Goal: Task Accomplishment & Management: Manage account settings

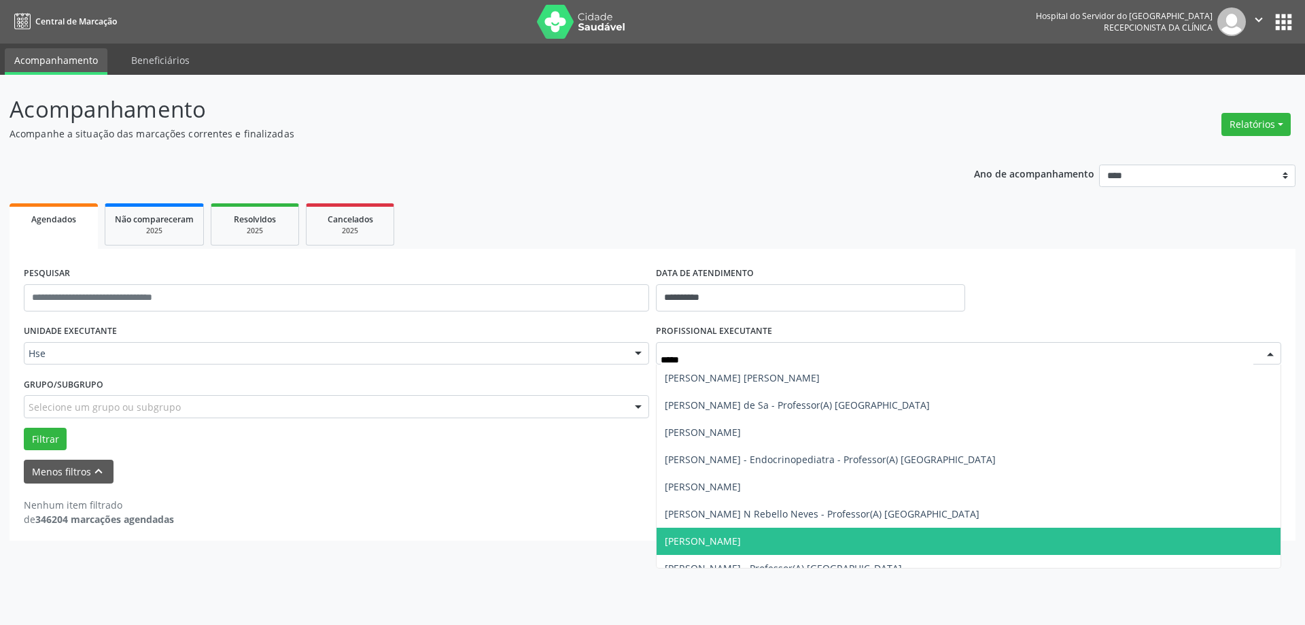
click at [808, 536] on span "[PERSON_NAME]" at bounding box center [969, 540] width 624 height 27
click at [740, 540] on span "[PERSON_NAME]" at bounding box center [703, 540] width 76 height 13
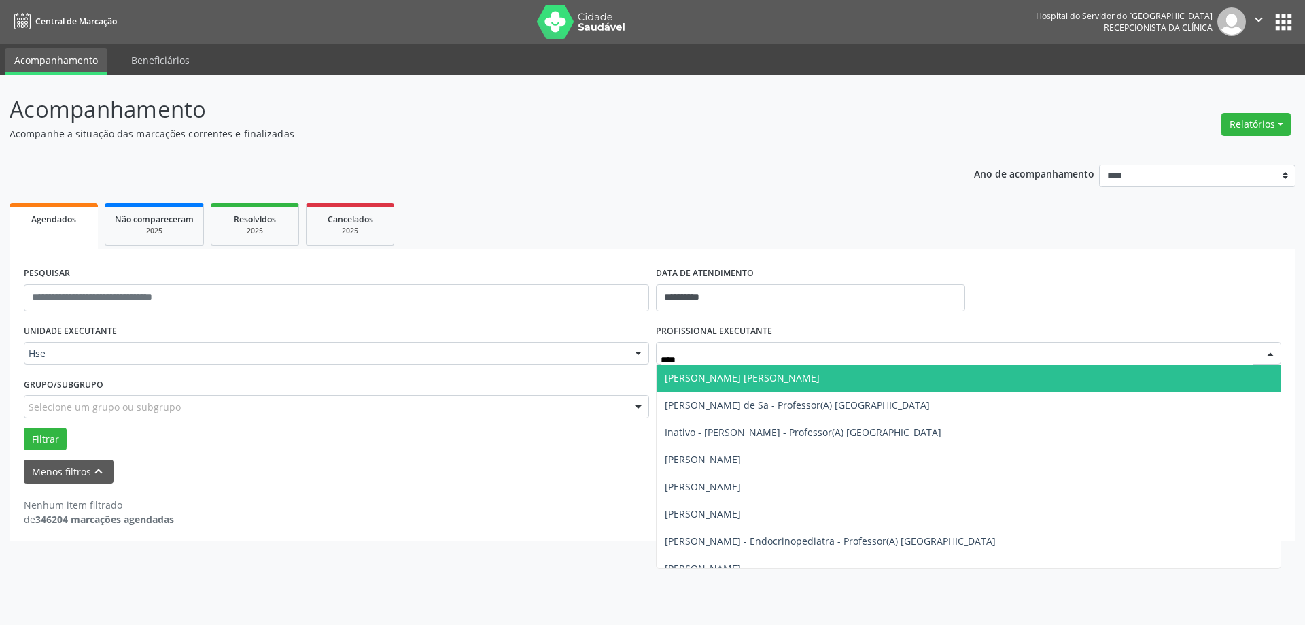
type input "*****"
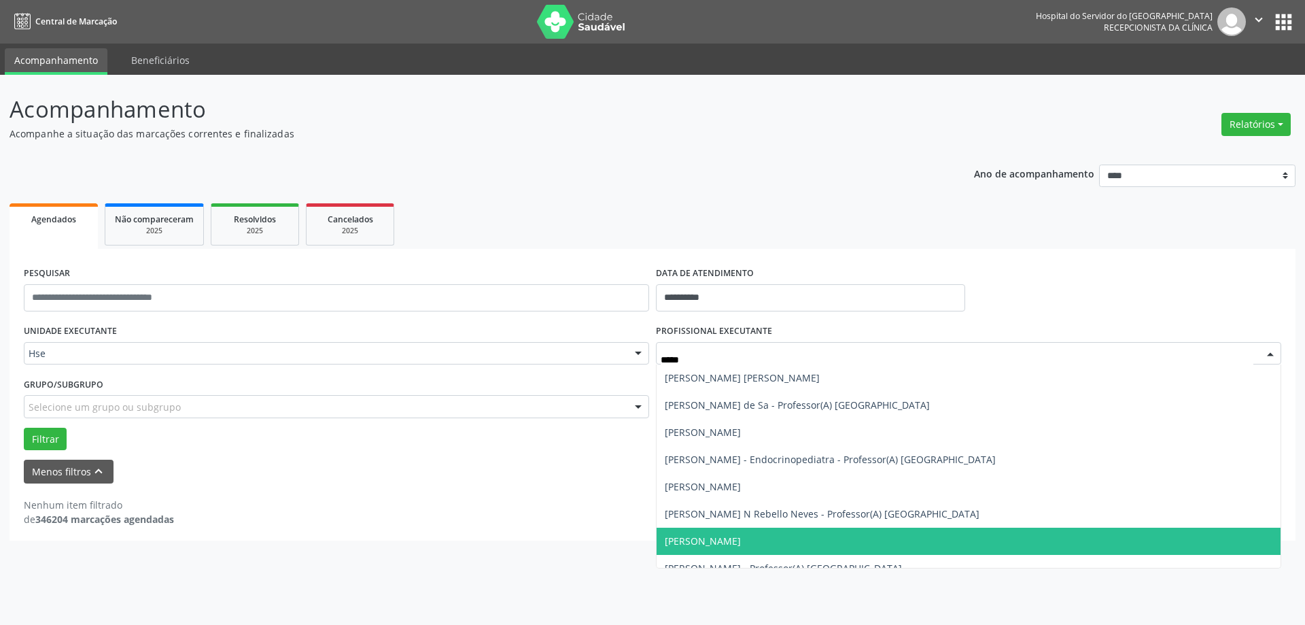
click at [741, 545] on span "[PERSON_NAME]" at bounding box center [703, 540] width 76 height 13
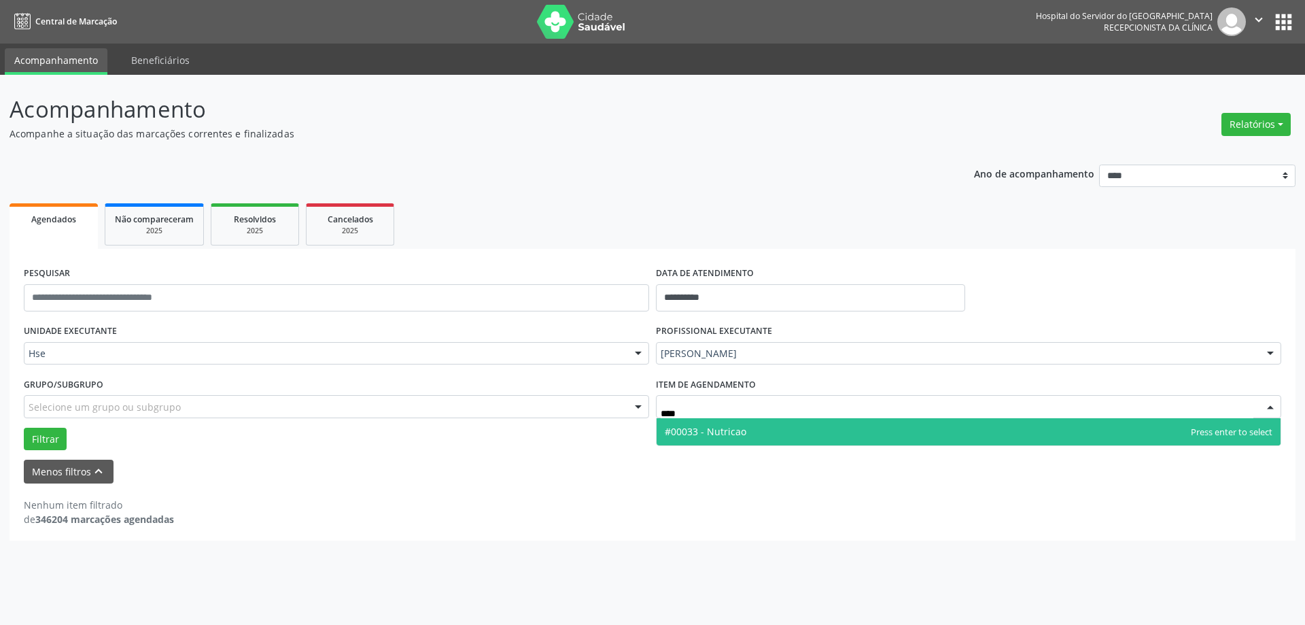
type input "*****"
click at [780, 442] on span "#00033 - Nutricao" at bounding box center [969, 431] width 624 height 27
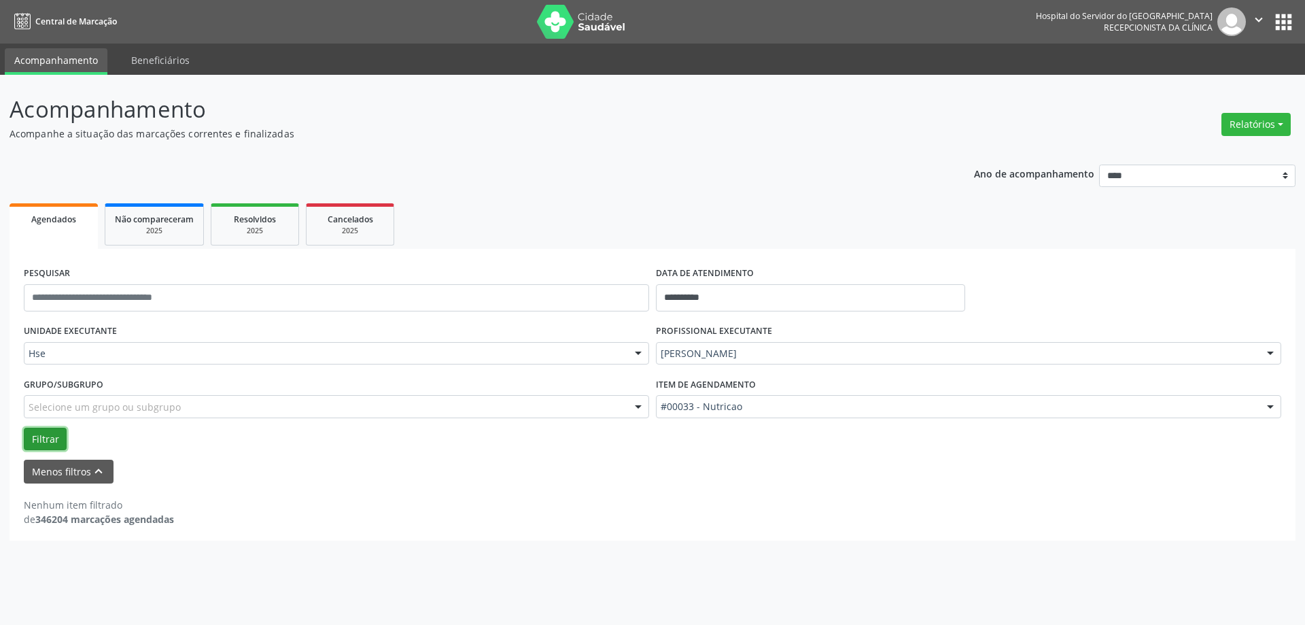
click at [39, 443] on button "Filtrar" at bounding box center [45, 439] width 43 height 23
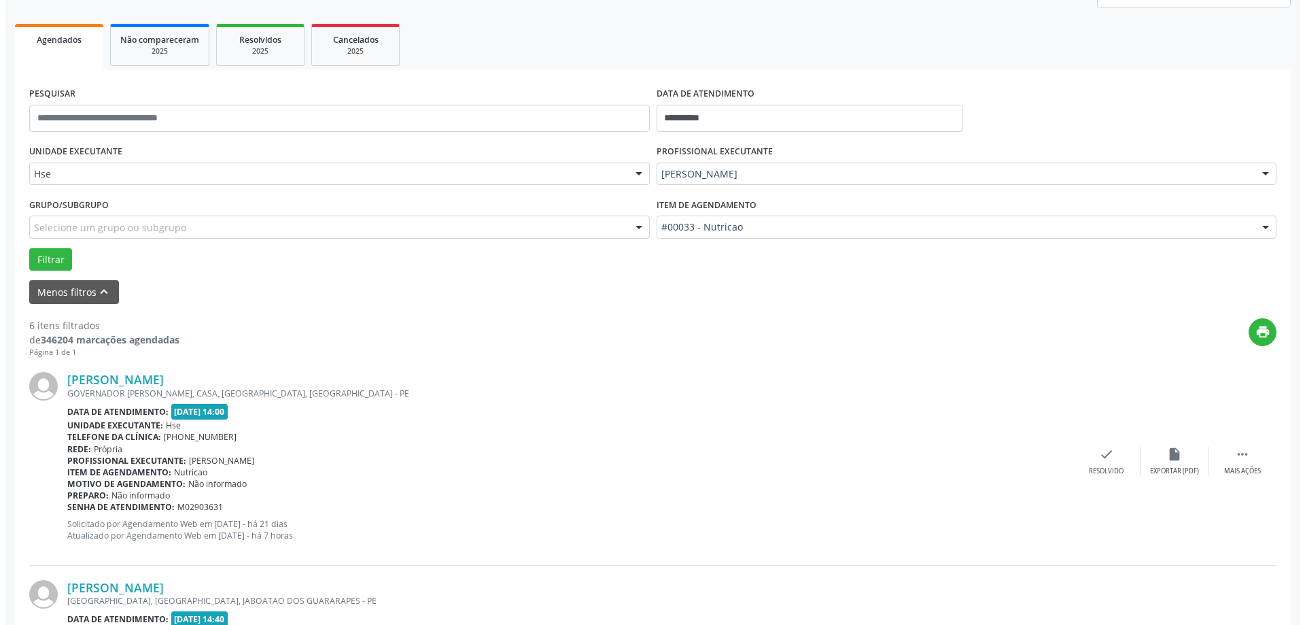
scroll to position [204, 0]
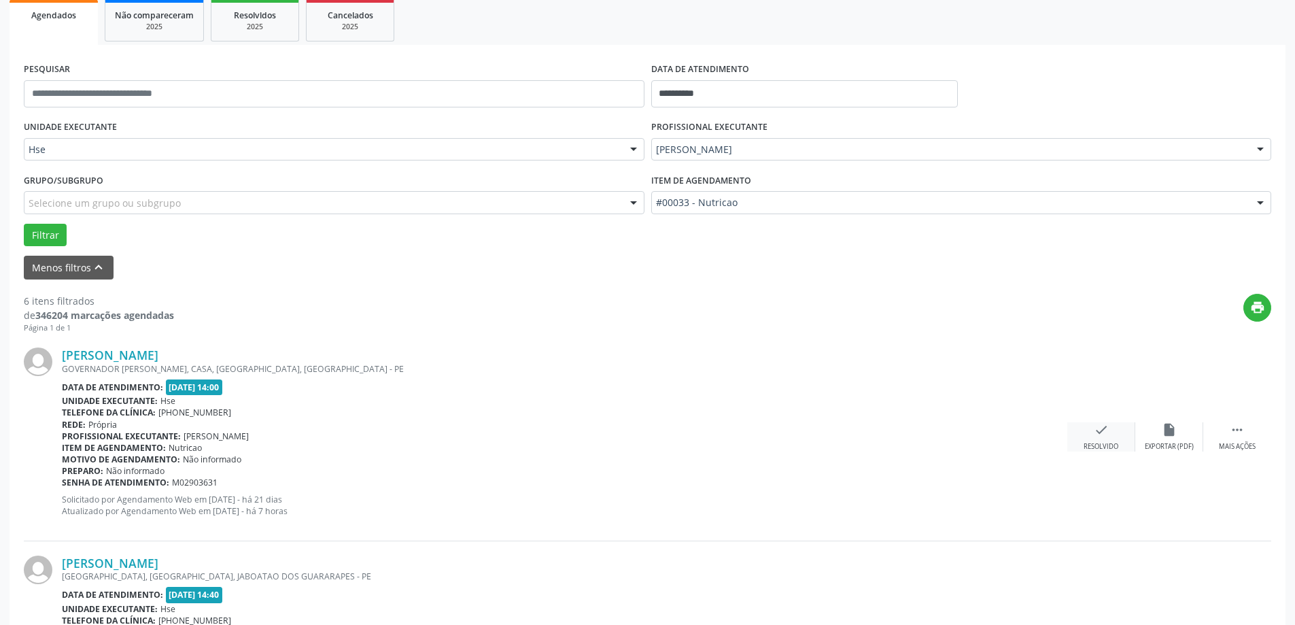
click at [1092, 428] on div "check Resolvido" at bounding box center [1101, 436] width 68 height 29
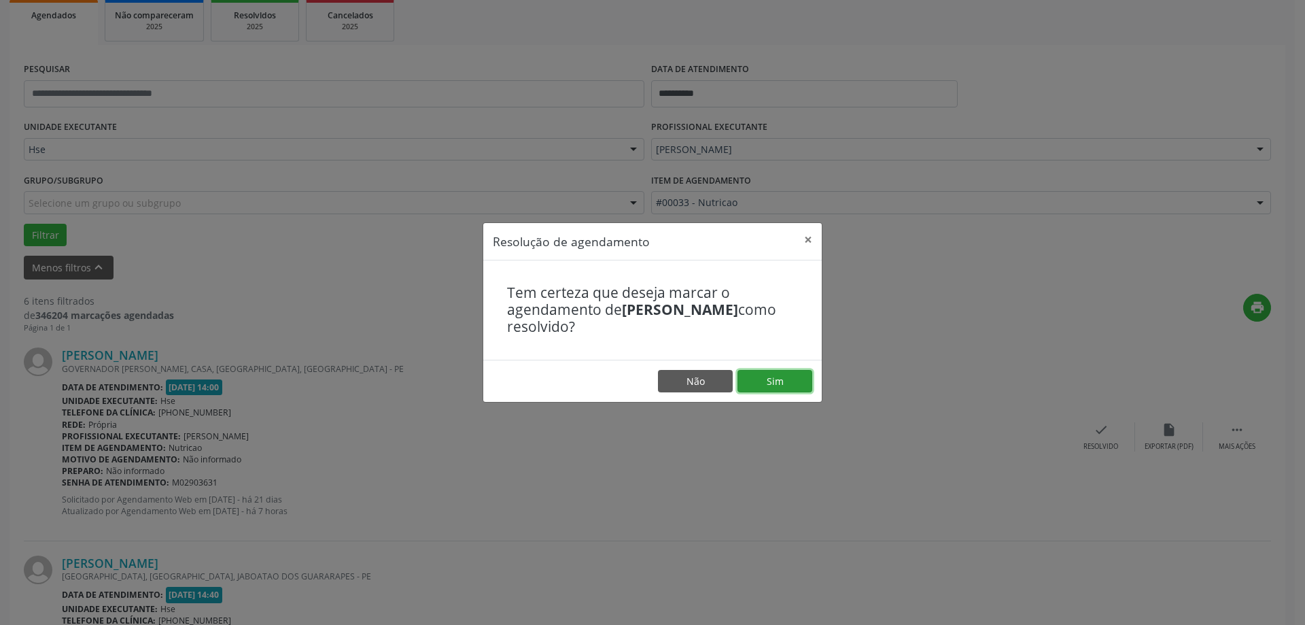
click at [777, 383] on button "Sim" at bounding box center [775, 381] width 75 height 23
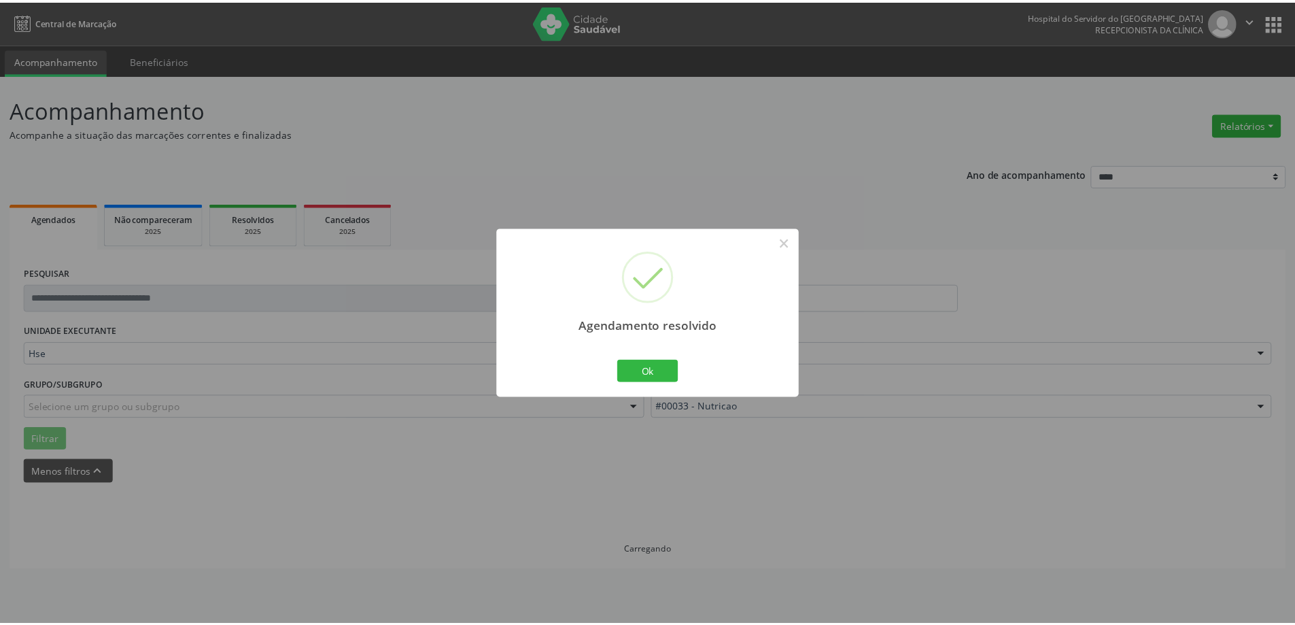
scroll to position [0, 0]
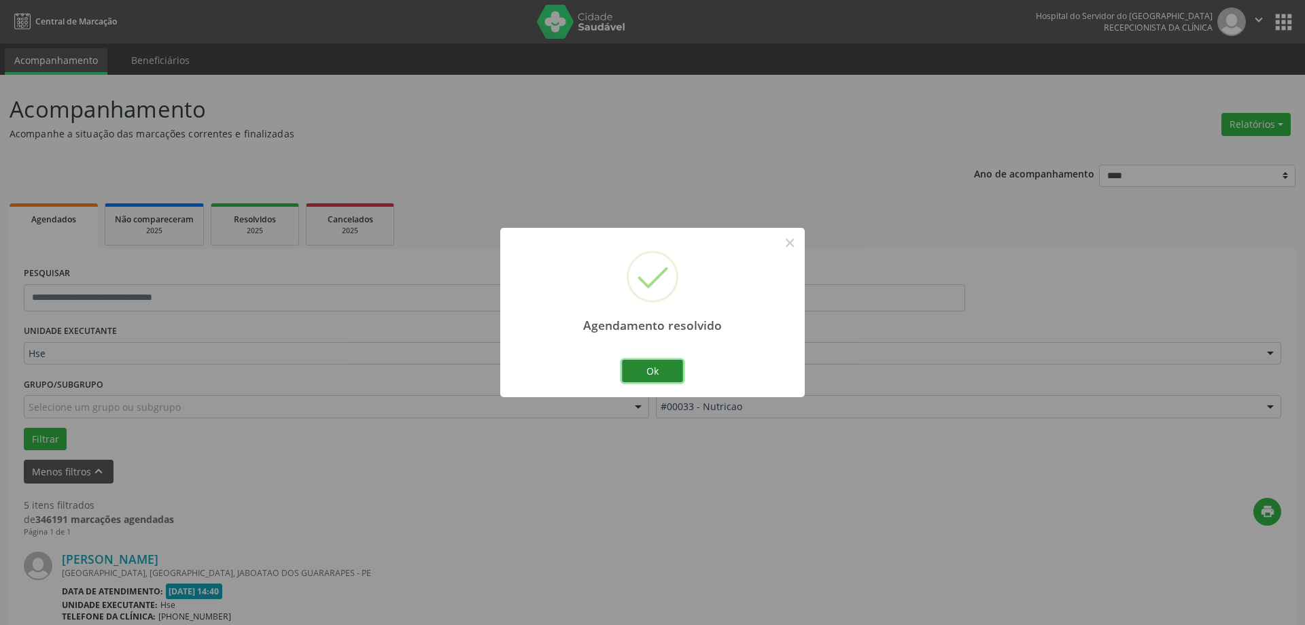
click at [665, 360] on button "Ok" at bounding box center [652, 371] width 61 height 23
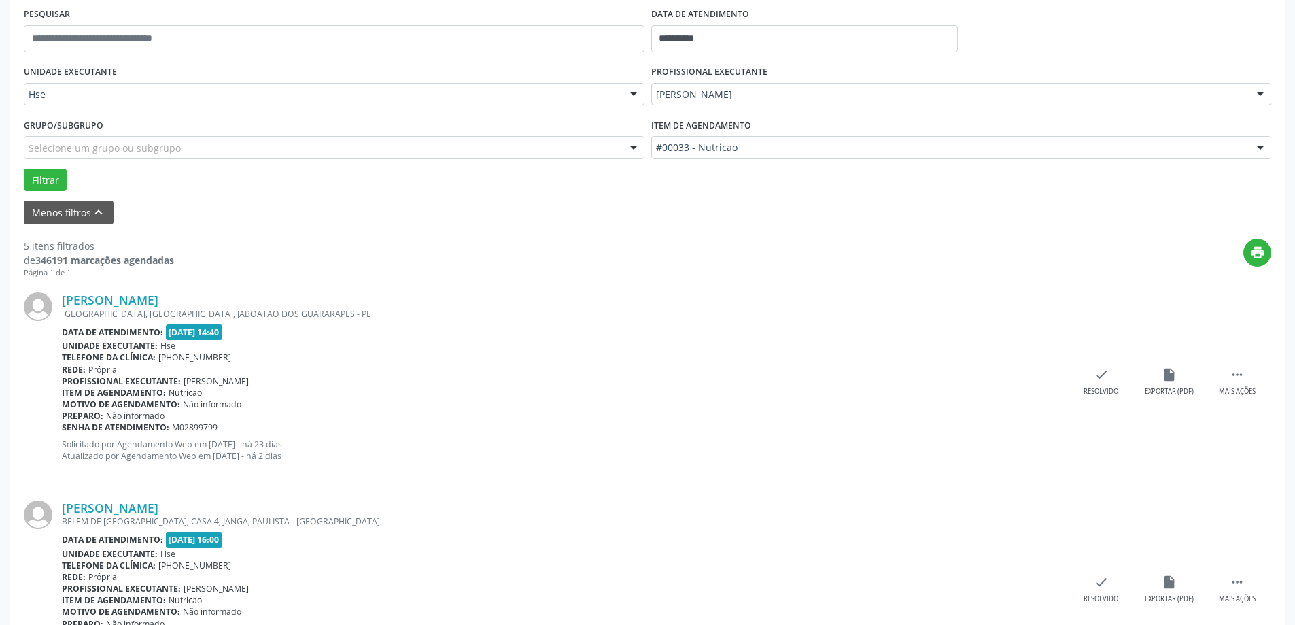
scroll to position [272, 0]
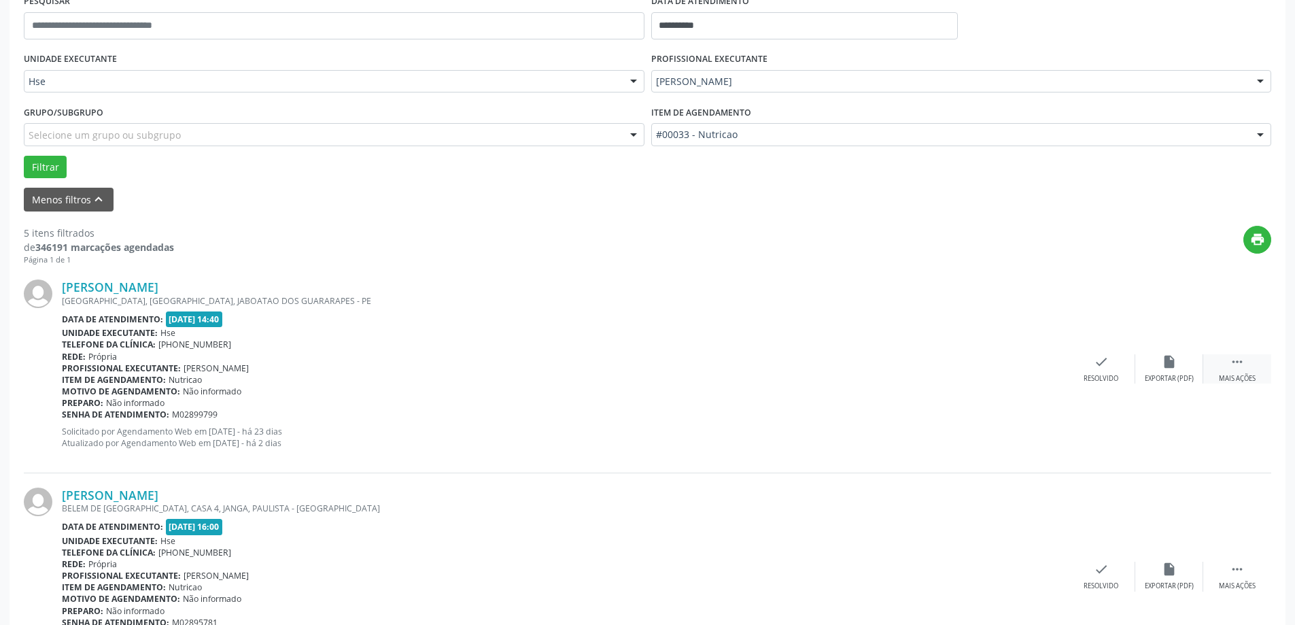
click at [1249, 378] on div "Mais ações" at bounding box center [1237, 379] width 37 height 10
click at [1185, 372] on div "alarm_off Não compareceu" at bounding box center [1169, 368] width 68 height 29
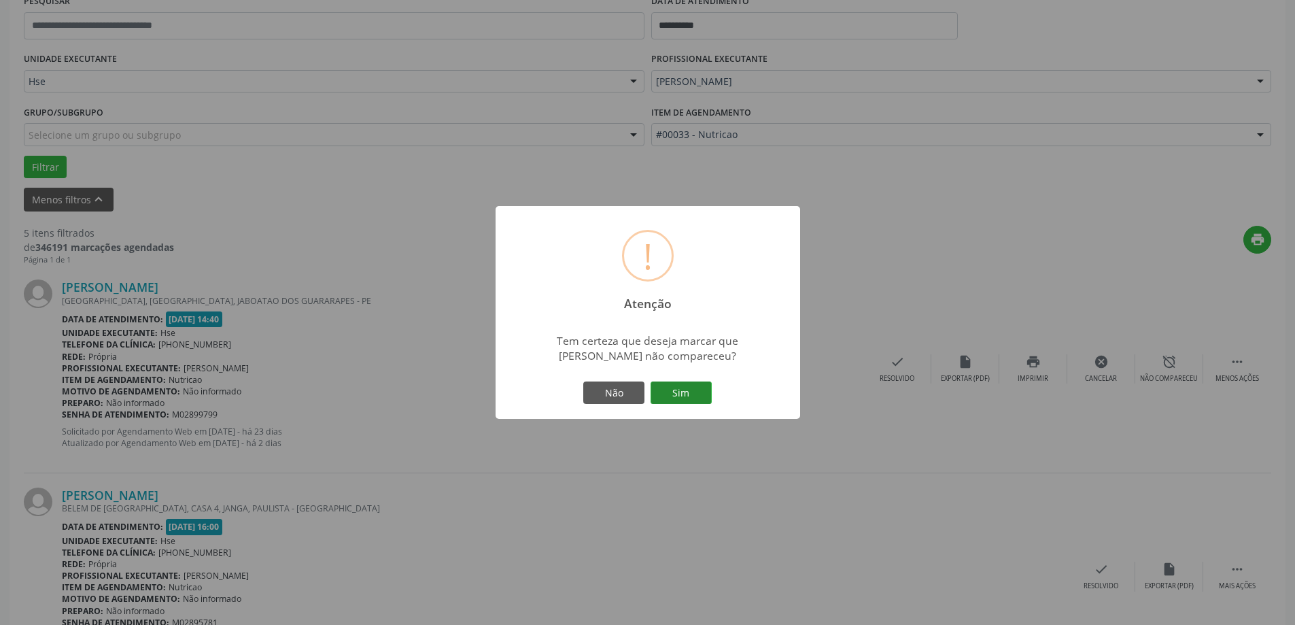
click at [671, 398] on button "Sim" at bounding box center [681, 392] width 61 height 23
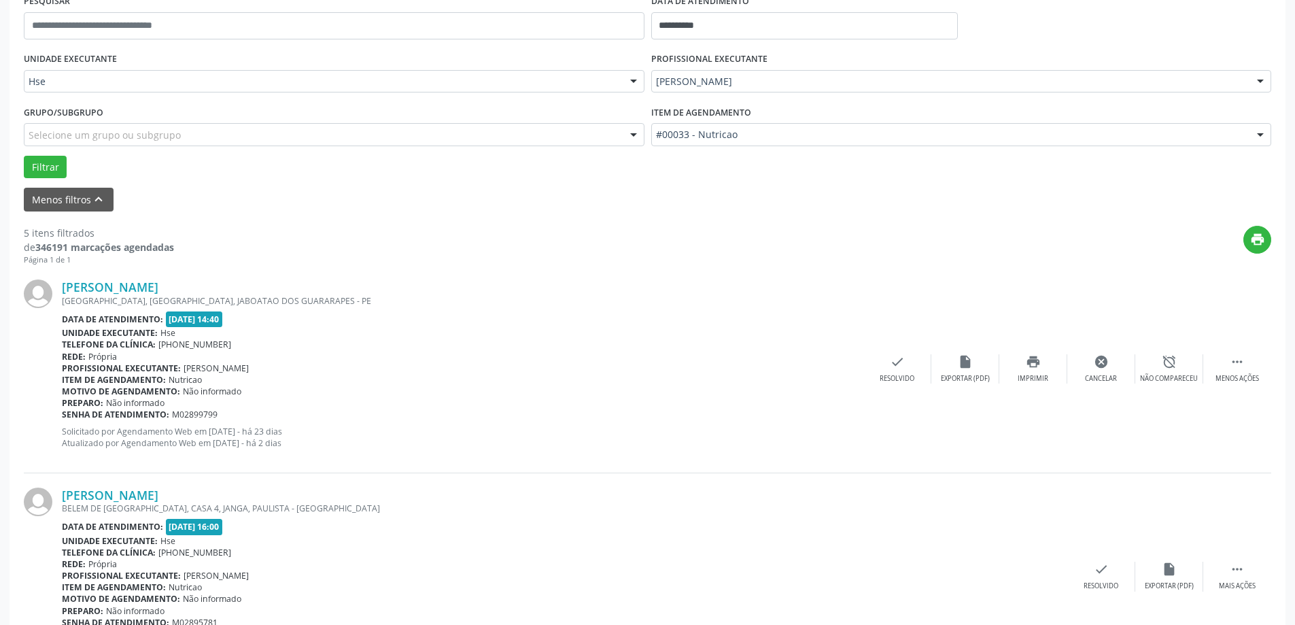
scroll to position [0, 0]
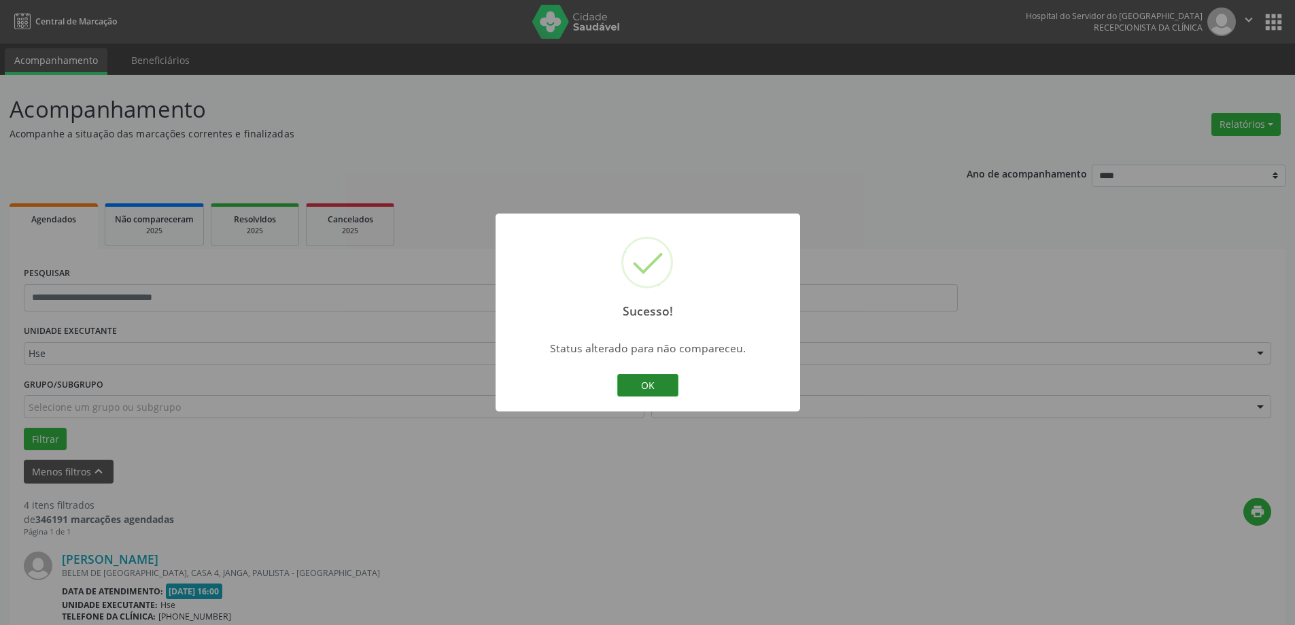
click at [653, 393] on button "OK" at bounding box center [647, 385] width 61 height 23
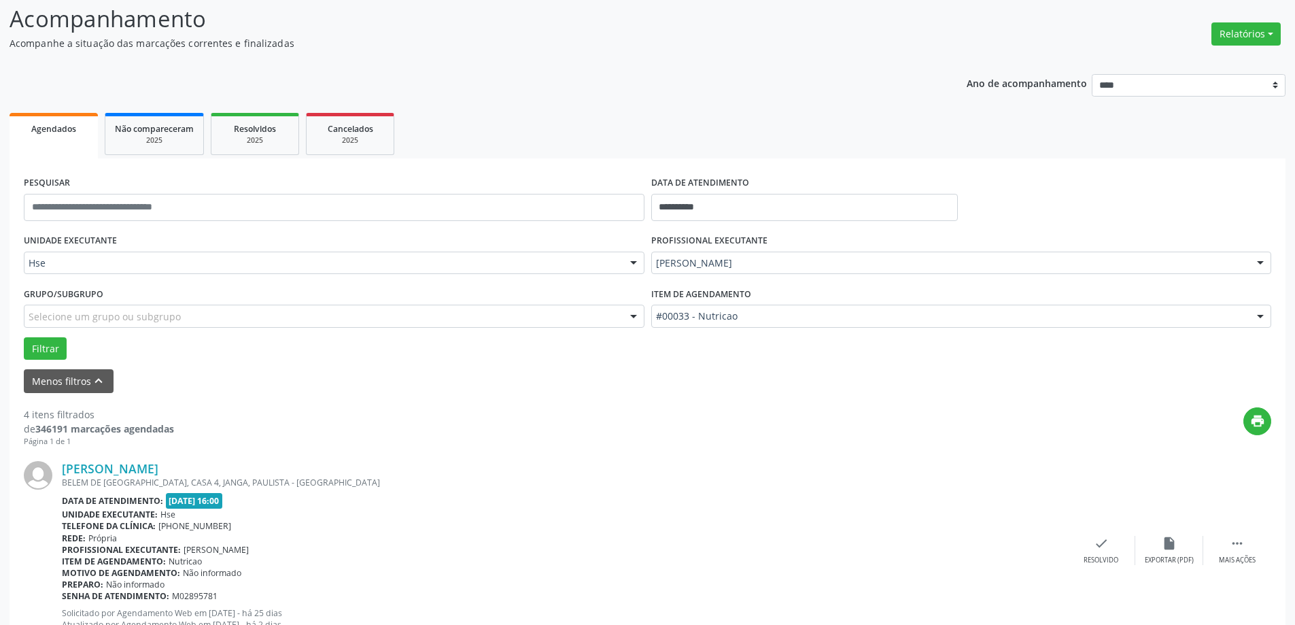
scroll to position [204, 0]
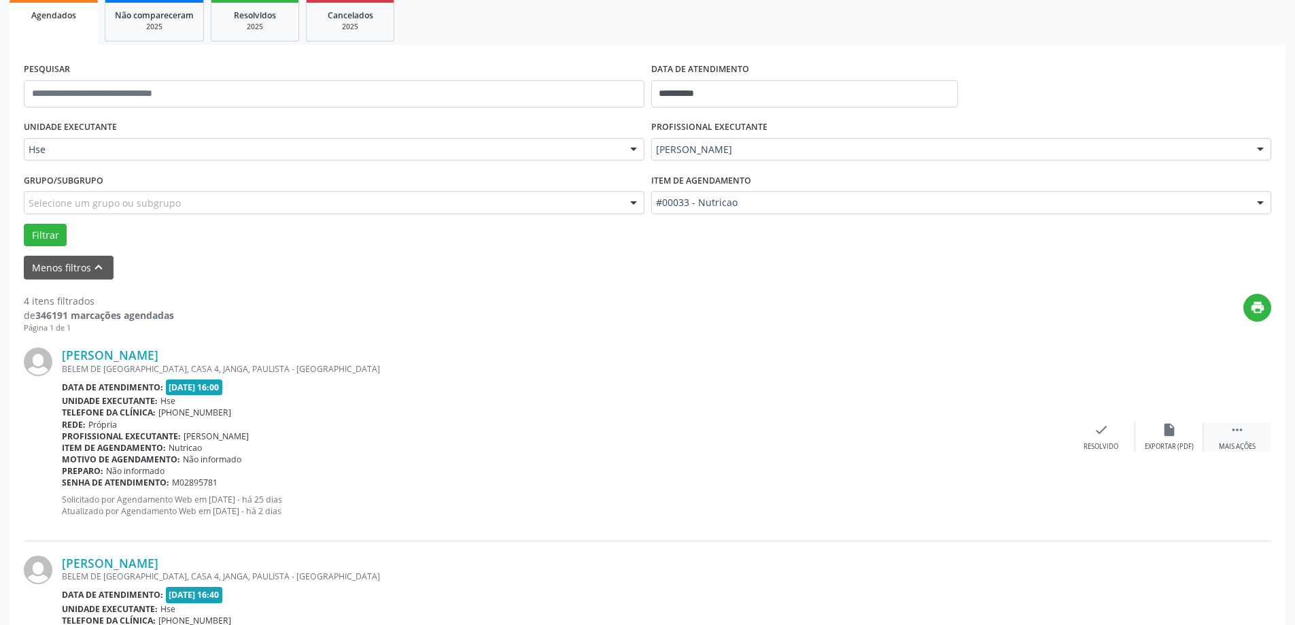
click at [1238, 434] on icon "" at bounding box center [1237, 429] width 15 height 15
click at [1165, 434] on icon "alarm_off" at bounding box center [1169, 429] width 15 height 15
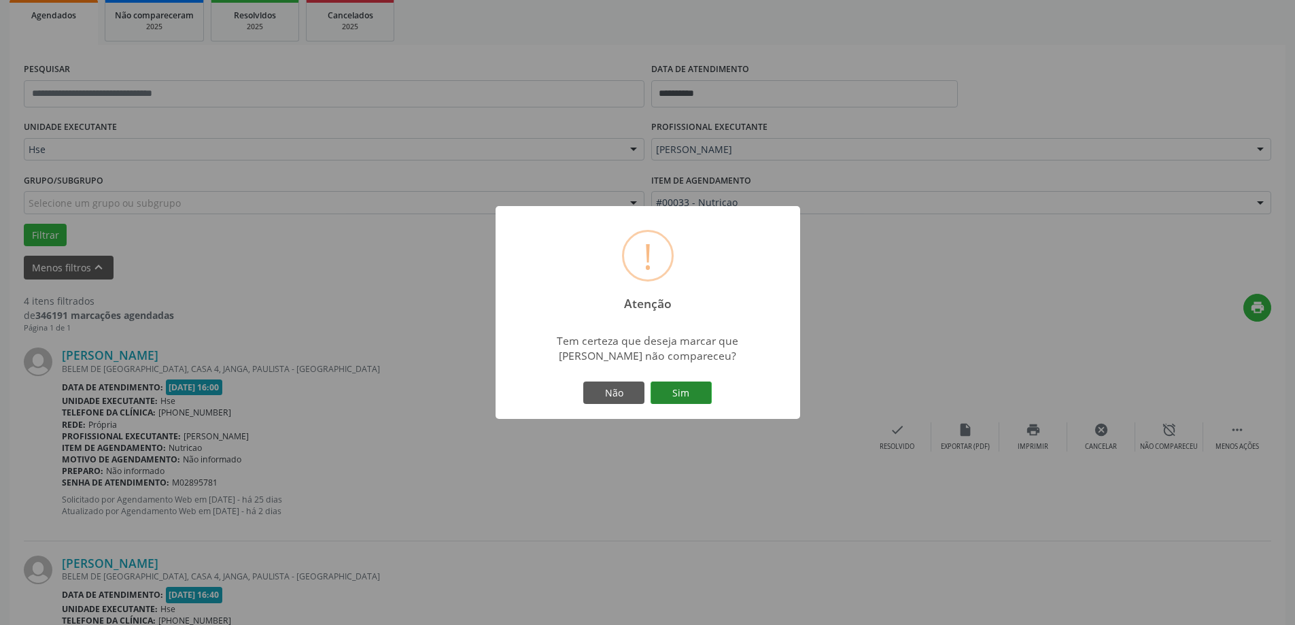
click at [697, 390] on button "Sim" at bounding box center [681, 392] width 61 height 23
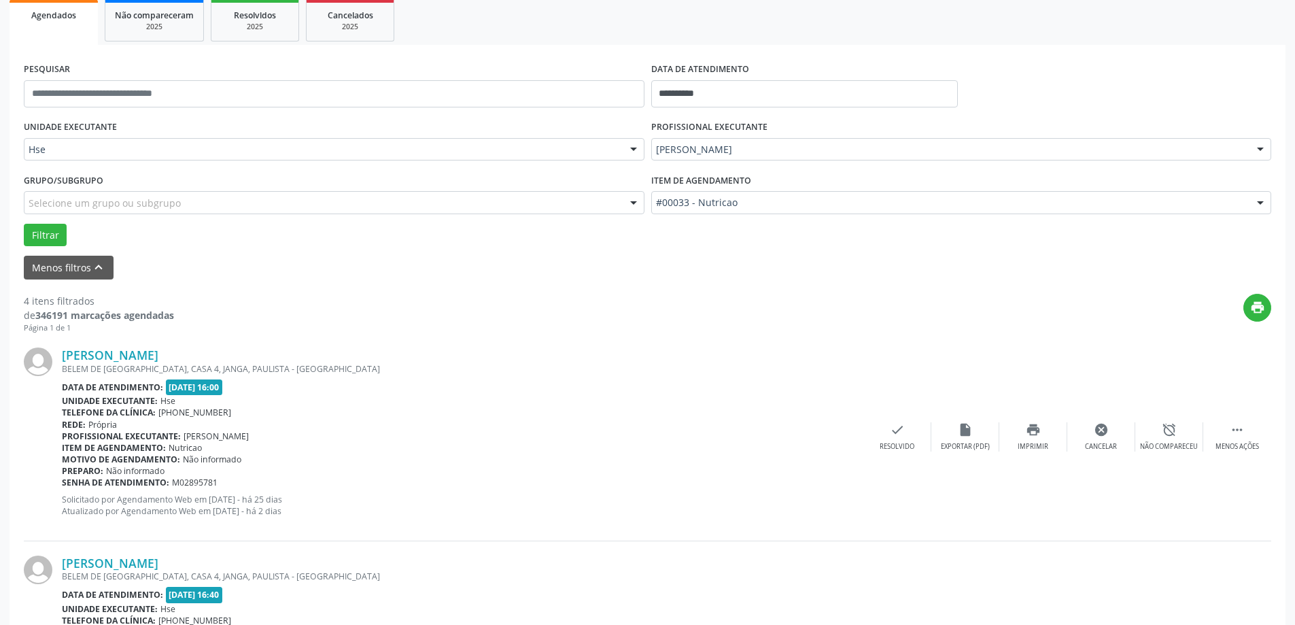
scroll to position [0, 0]
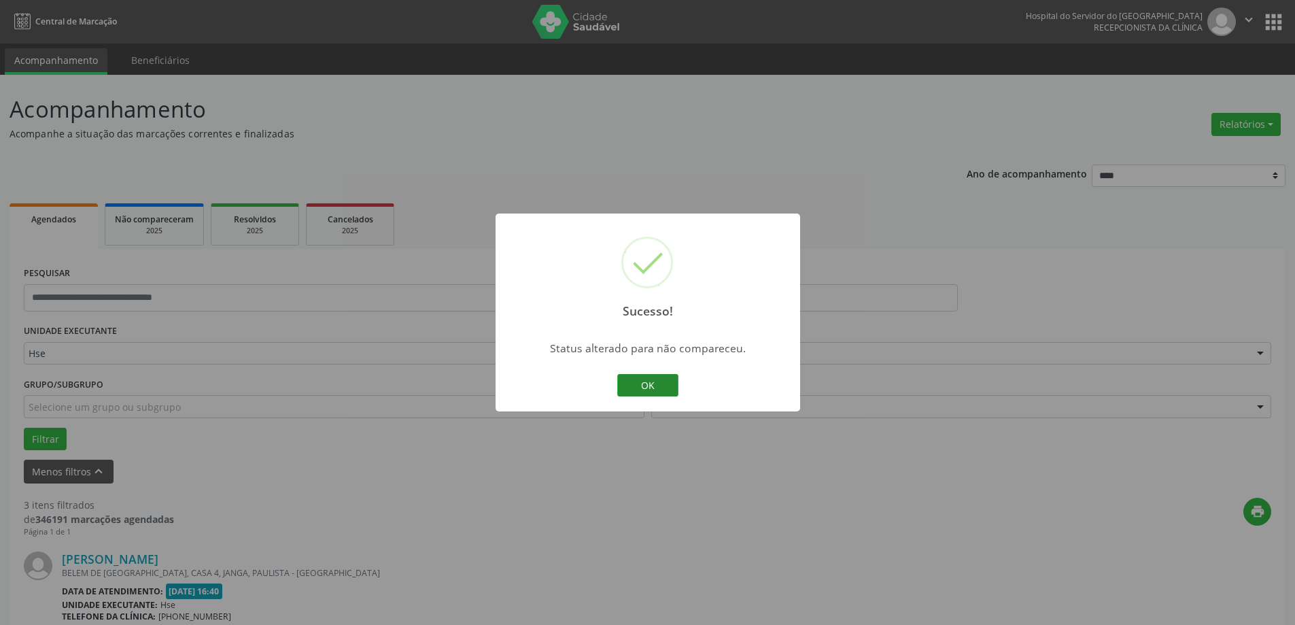
click at [664, 383] on button "OK" at bounding box center [647, 385] width 61 height 23
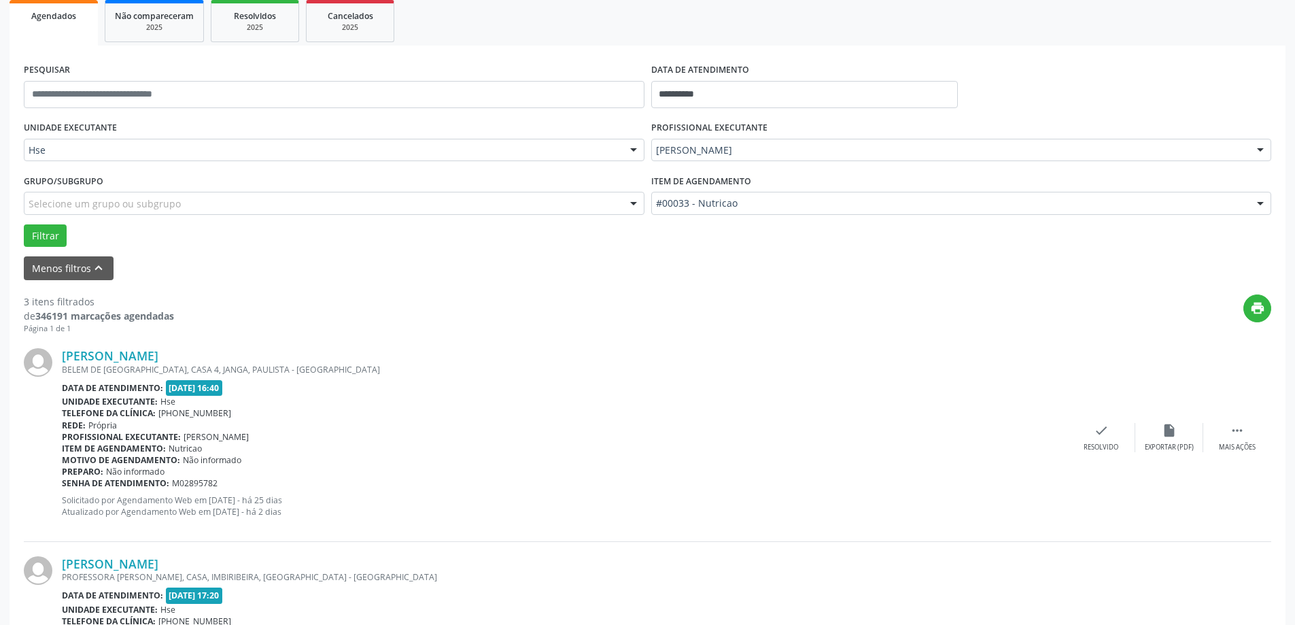
scroll to position [204, 0]
click at [1237, 441] on div " Mais ações" at bounding box center [1237, 436] width 68 height 29
click at [1186, 425] on div "alarm_off Não compareceu" at bounding box center [1169, 436] width 68 height 29
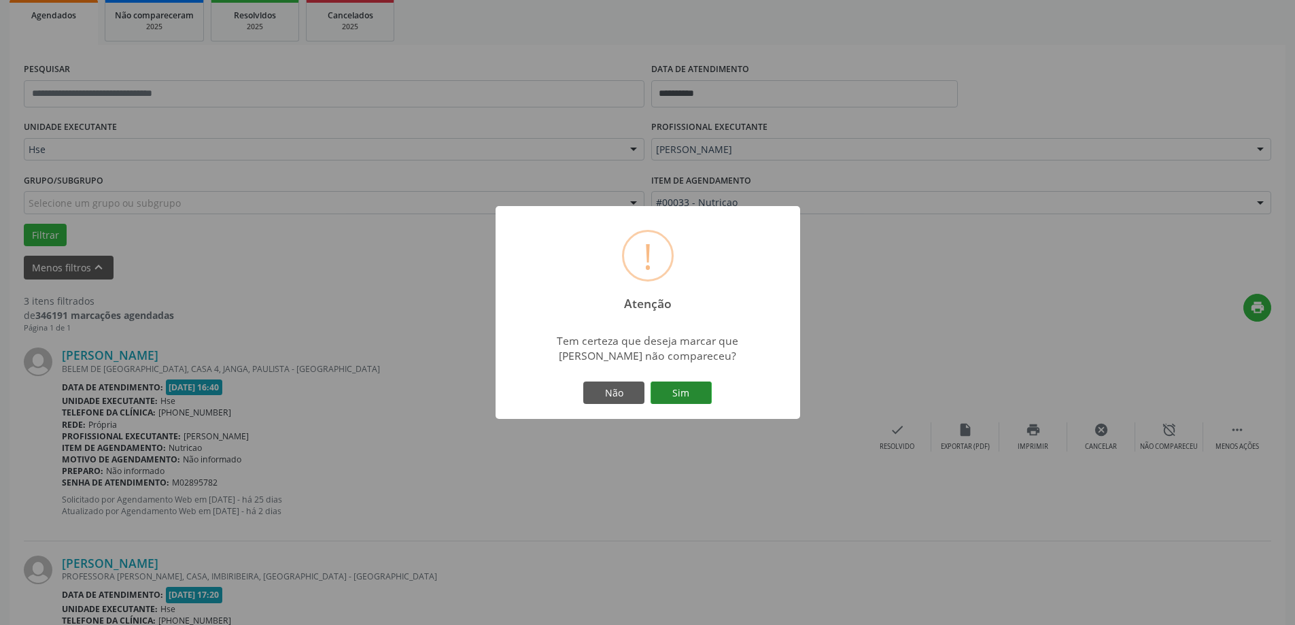
click at [705, 392] on button "Sim" at bounding box center [681, 392] width 61 height 23
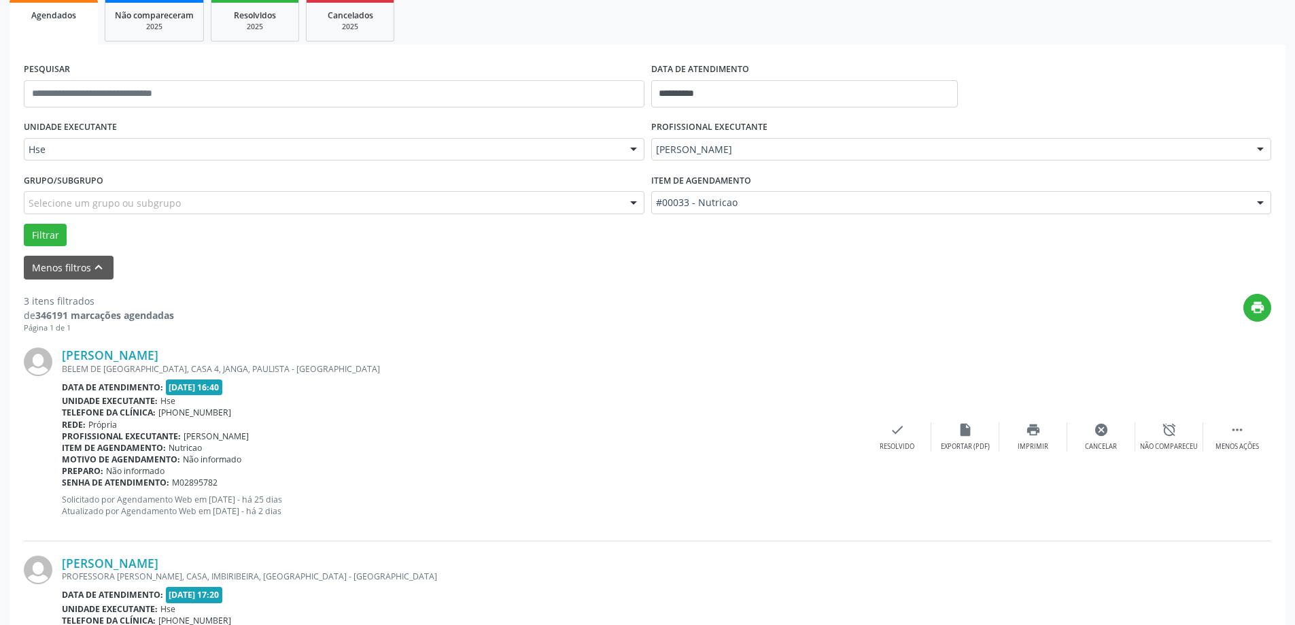
scroll to position [0, 0]
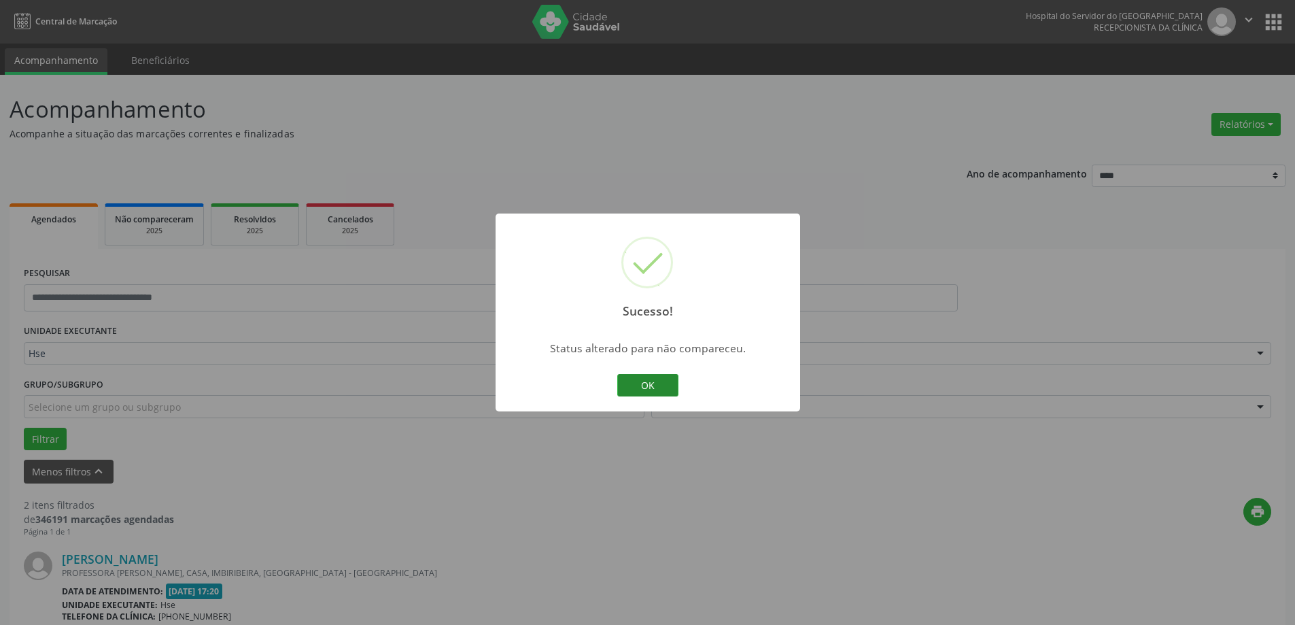
click at [659, 385] on button "OK" at bounding box center [647, 385] width 61 height 23
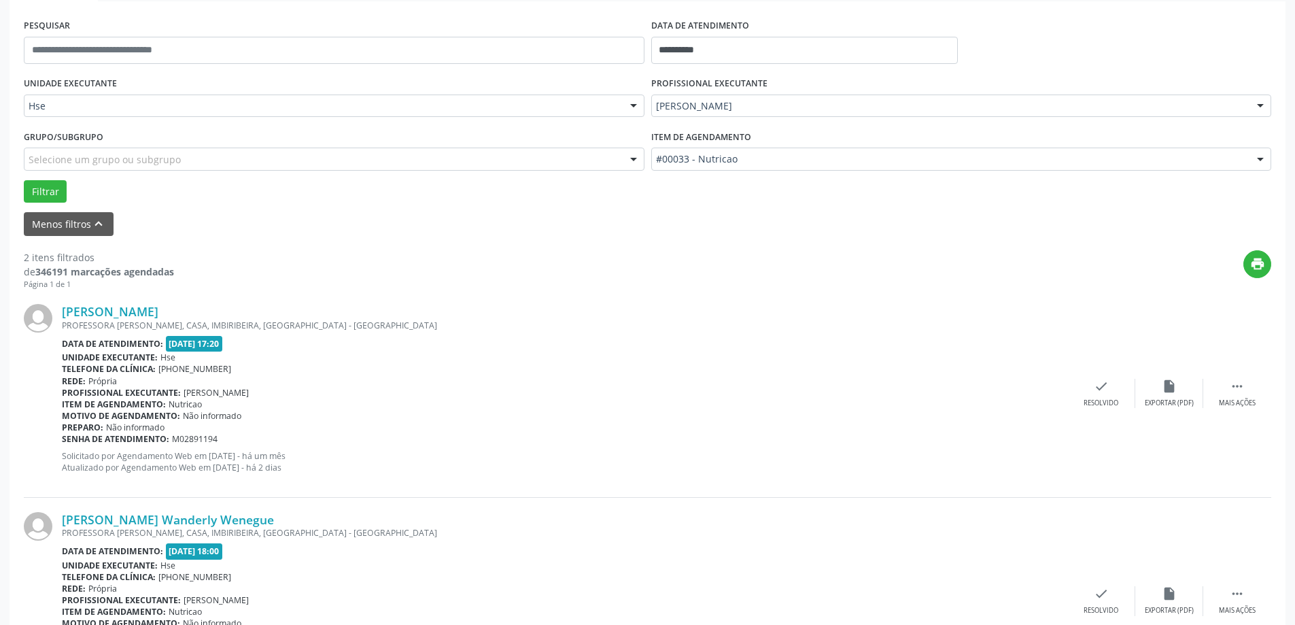
scroll to position [272, 0]
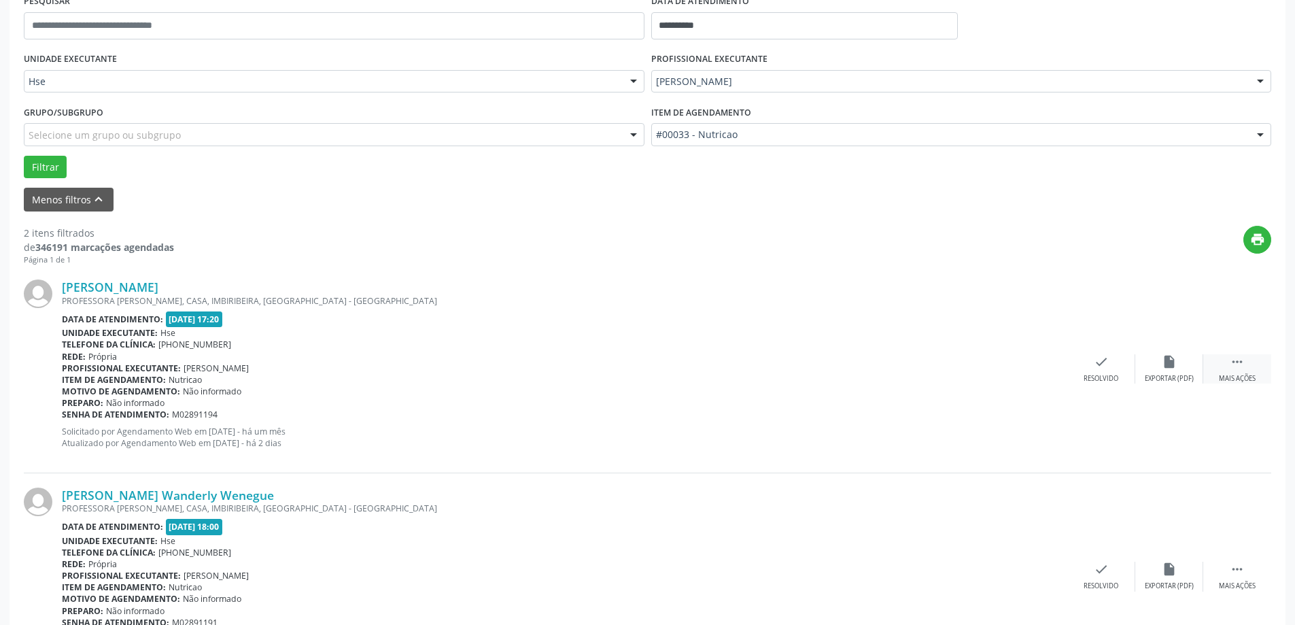
click at [1247, 383] on div "Mais ações" at bounding box center [1237, 379] width 37 height 10
click at [1164, 371] on div "alarm_off Não compareceu" at bounding box center [1169, 368] width 68 height 29
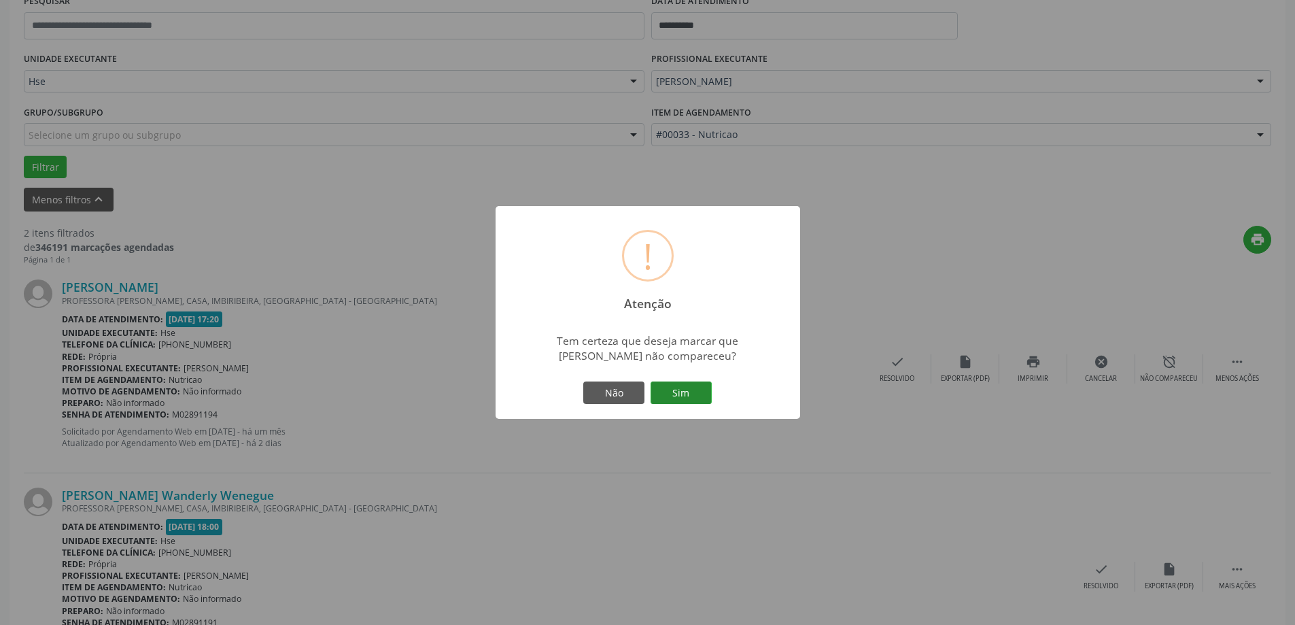
click at [710, 397] on button "Sim" at bounding box center [681, 392] width 61 height 23
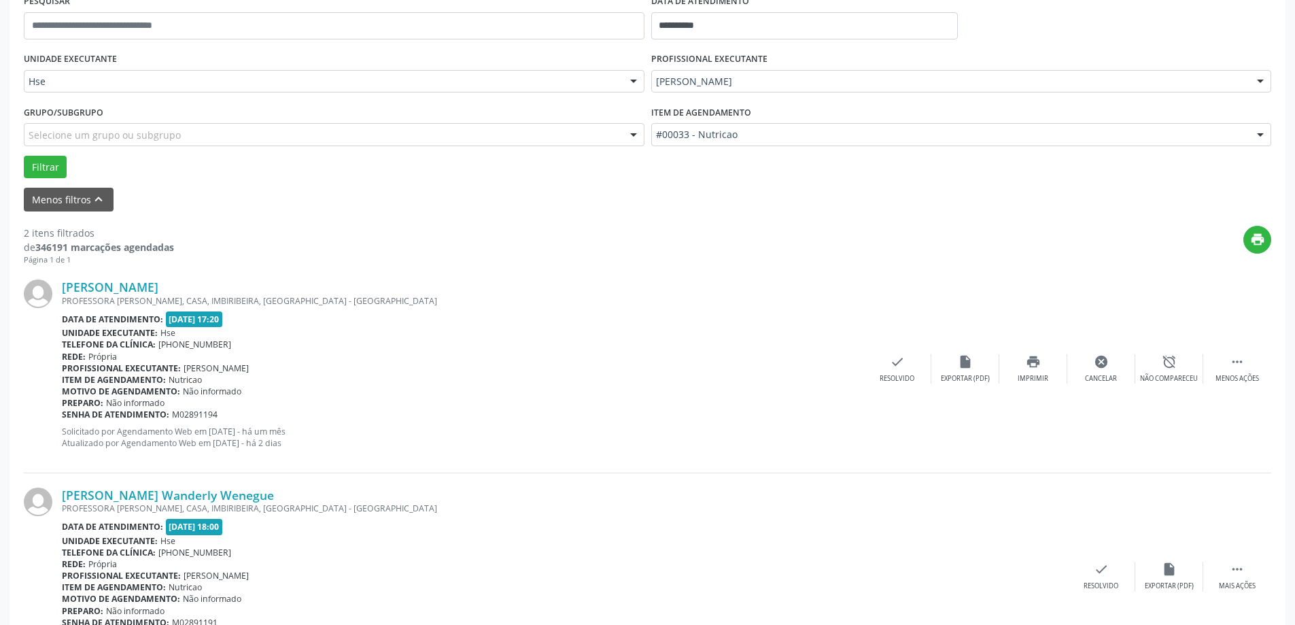
scroll to position [0, 0]
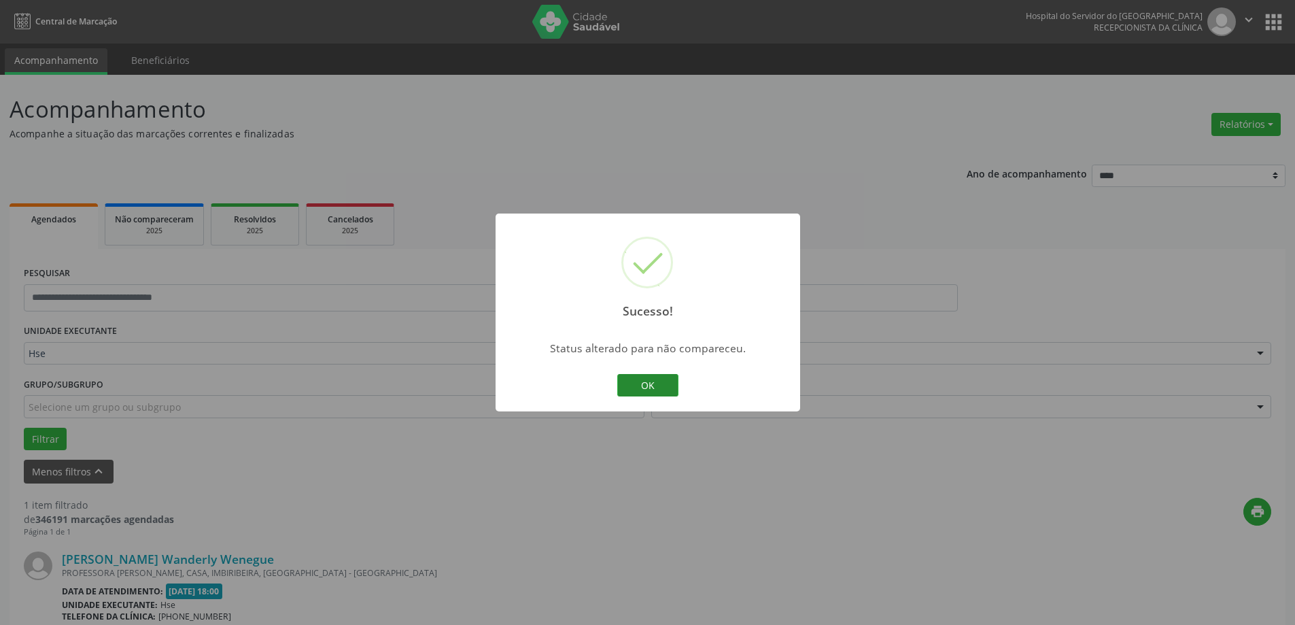
click at [670, 390] on button "OK" at bounding box center [647, 385] width 61 height 23
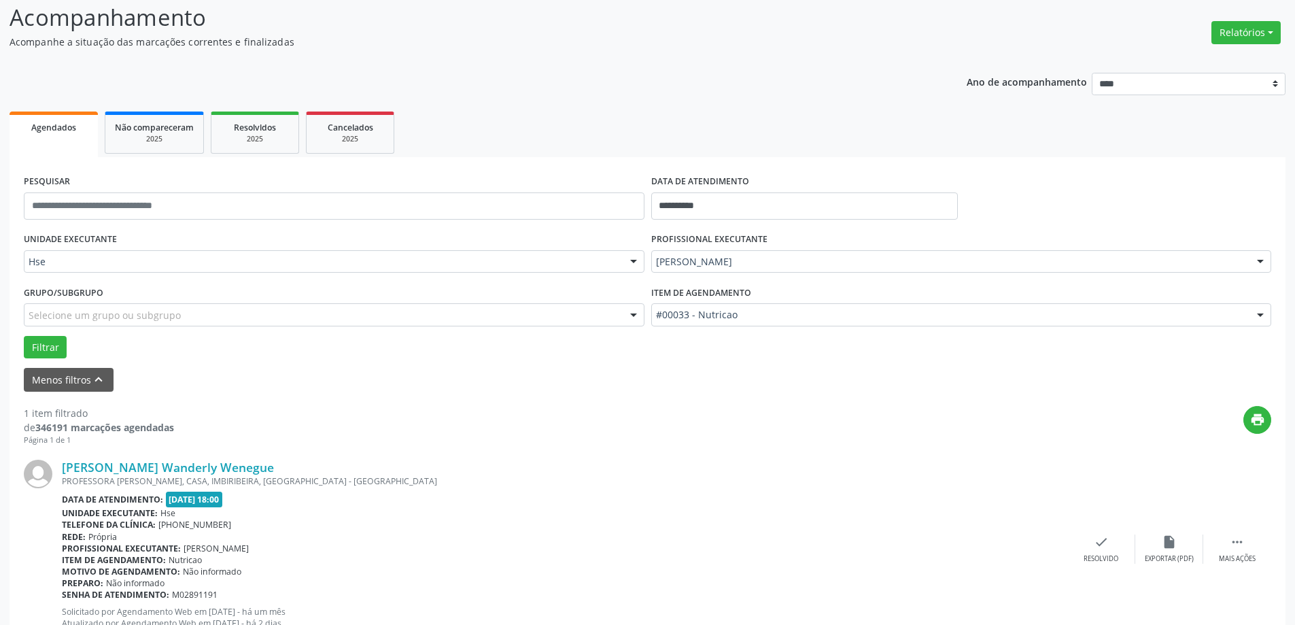
scroll to position [143, 0]
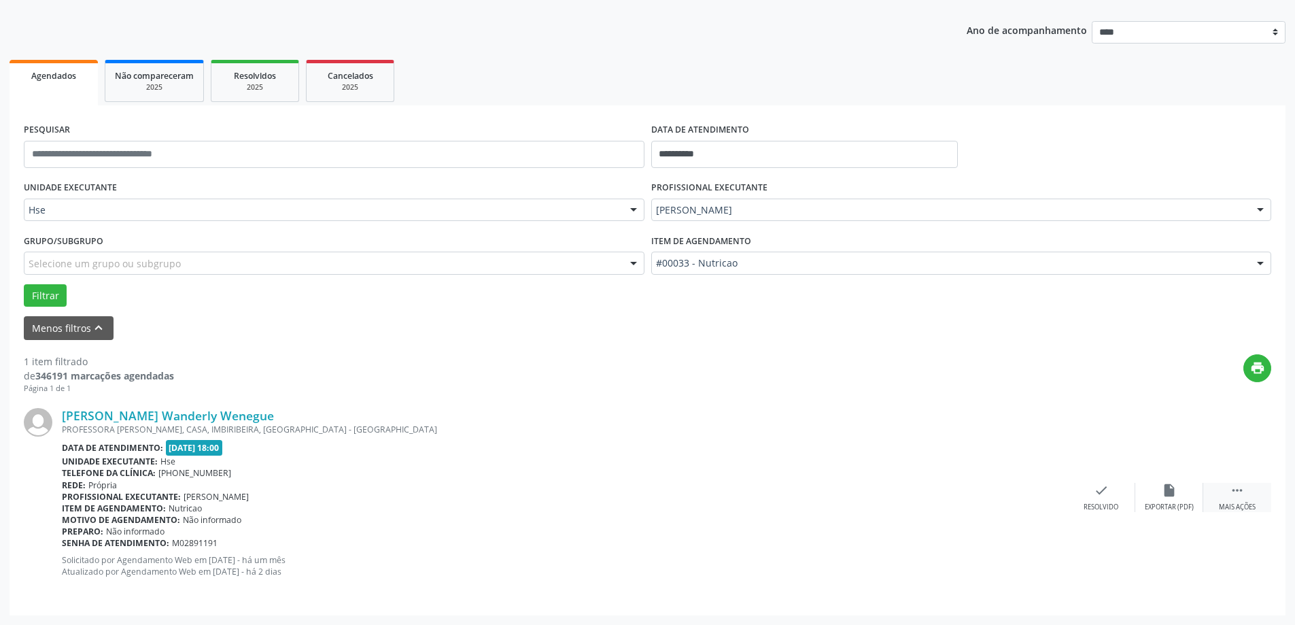
click at [1236, 494] on icon "" at bounding box center [1237, 490] width 15 height 15
click at [1152, 493] on div "alarm_off Não compareceu" at bounding box center [1169, 497] width 68 height 29
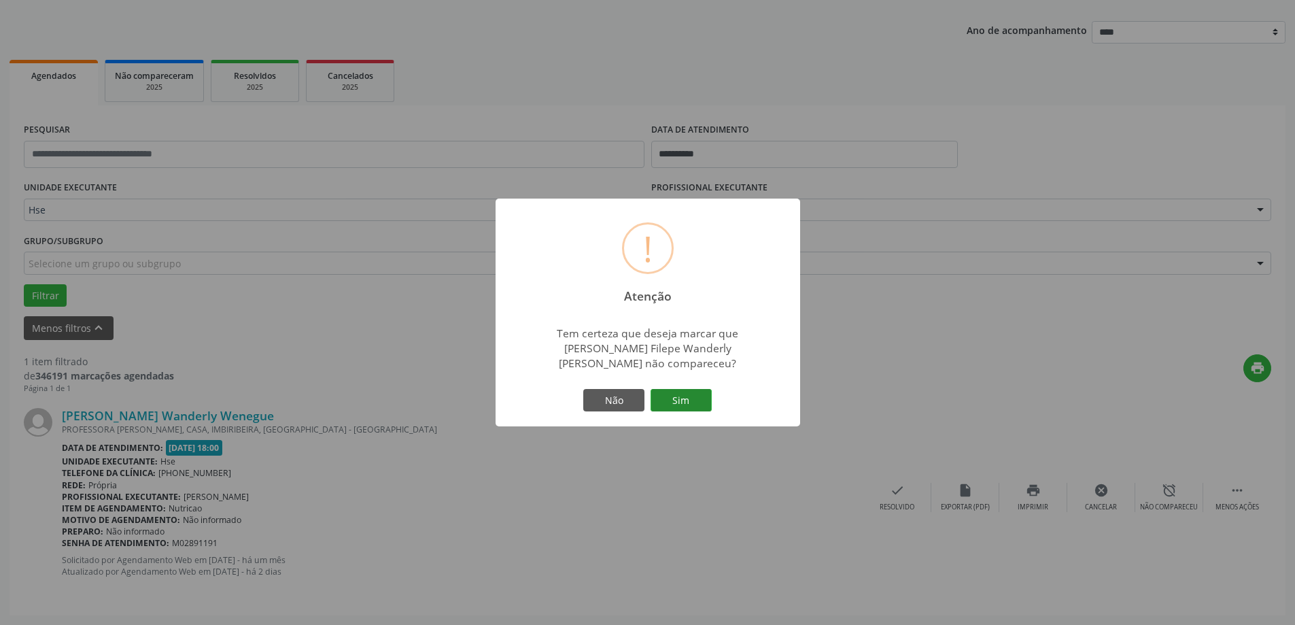
click at [702, 395] on button "Sim" at bounding box center [681, 400] width 61 height 23
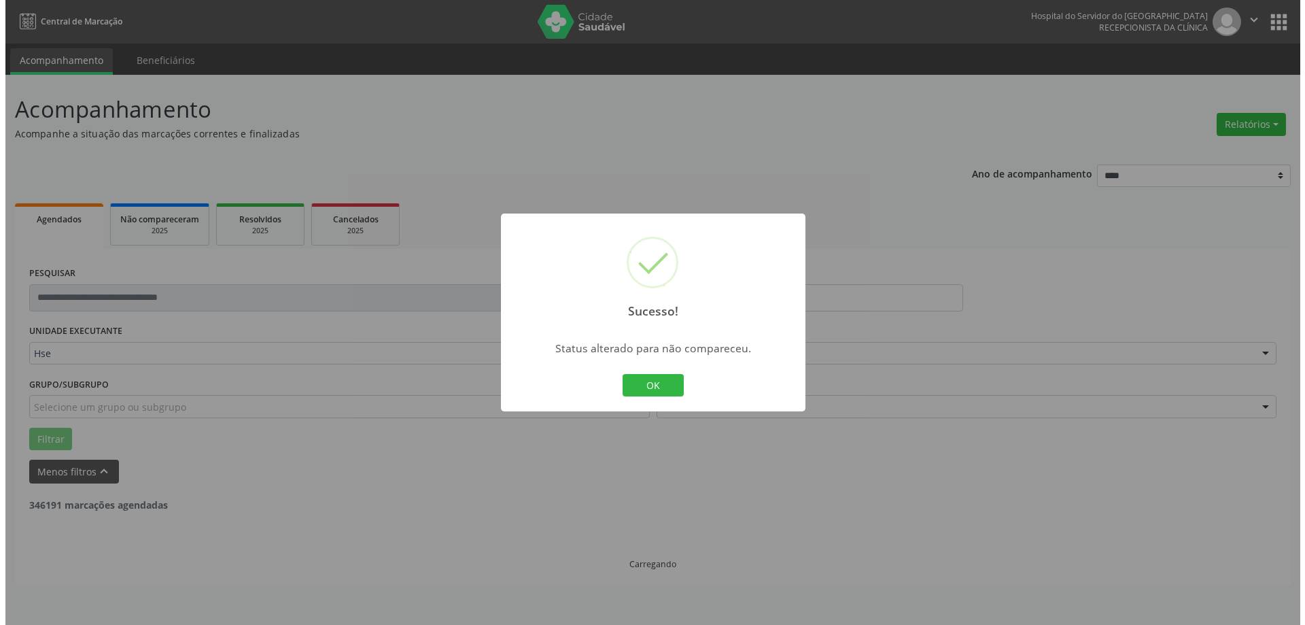
scroll to position [0, 0]
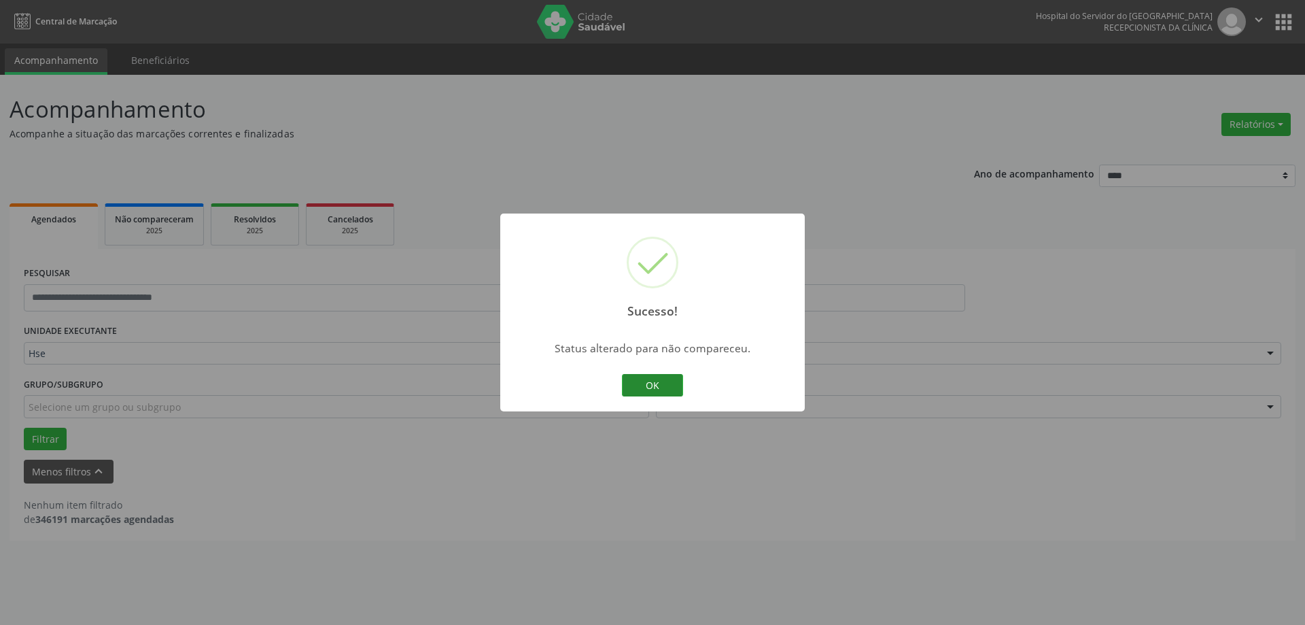
click at [657, 392] on button "OK" at bounding box center [652, 385] width 61 height 23
